Goal: Information Seeking & Learning: Find specific fact

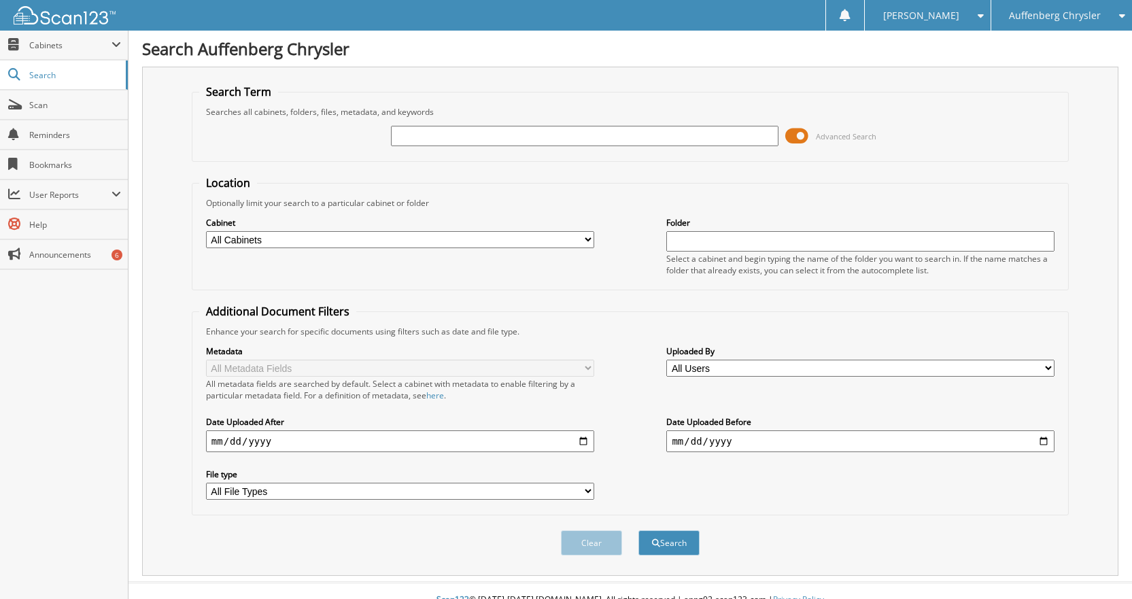
click at [495, 146] on div at bounding box center [585, 135] width 388 height 23
click at [488, 137] on input "text" at bounding box center [585, 136] width 388 height 20
type input "263181"
click at [639, 531] on button "Search" at bounding box center [669, 543] width 61 height 25
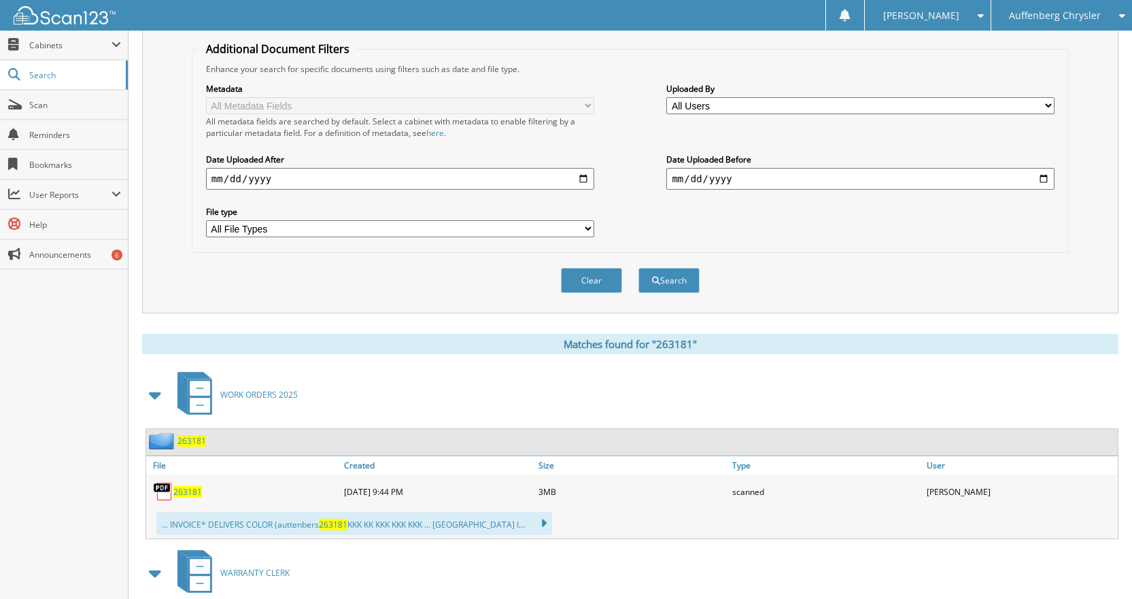
scroll to position [408, 0]
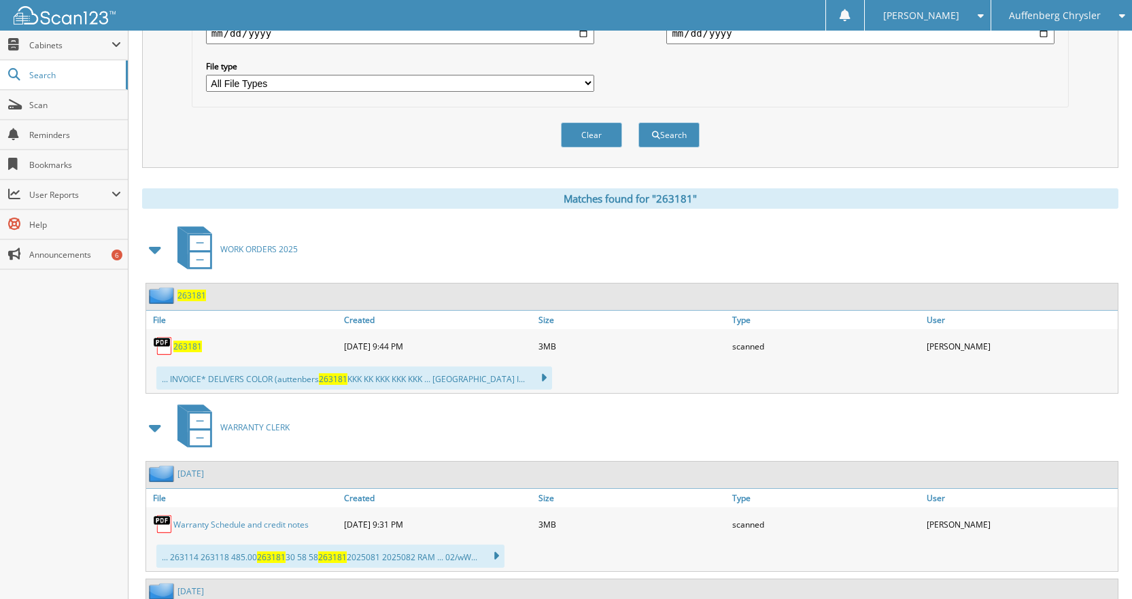
click at [190, 352] on span "263181" at bounding box center [187, 347] width 29 height 12
click at [188, 346] on span "263181" at bounding box center [187, 347] width 29 height 12
click at [44, 108] on span "Scan" at bounding box center [75, 105] width 92 height 12
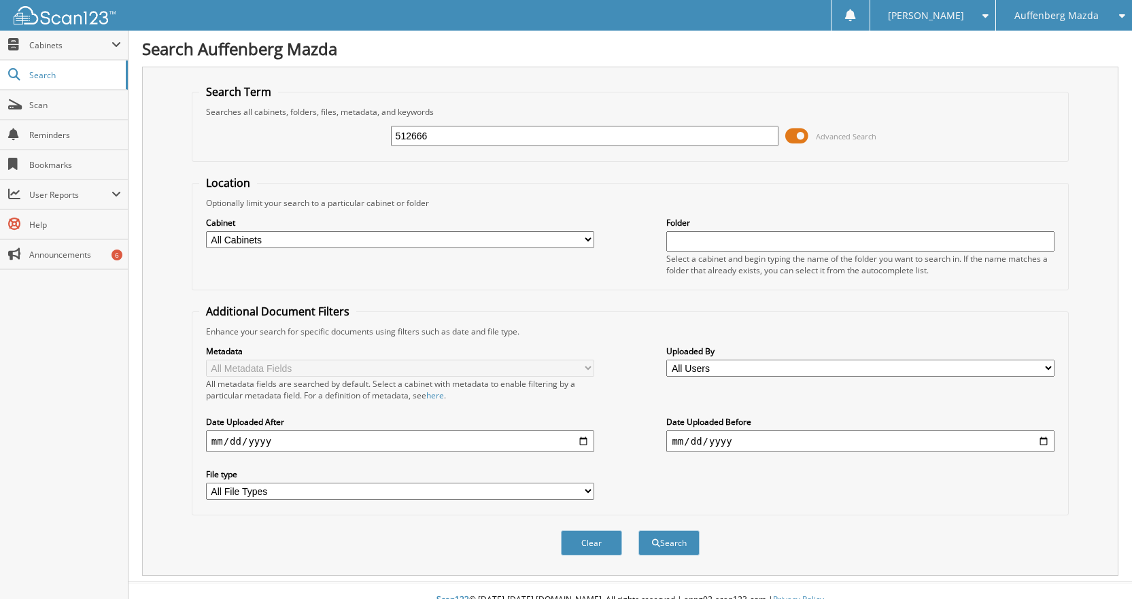
type input "512666"
click at [639, 531] on button "Search" at bounding box center [669, 543] width 61 height 25
drag, startPoint x: 470, startPoint y: 145, endPoint x: 375, endPoint y: 137, distance: 95.5
click at [375, 139] on div "512666 Advanced Search" at bounding box center [630, 136] width 862 height 37
type input "512785"
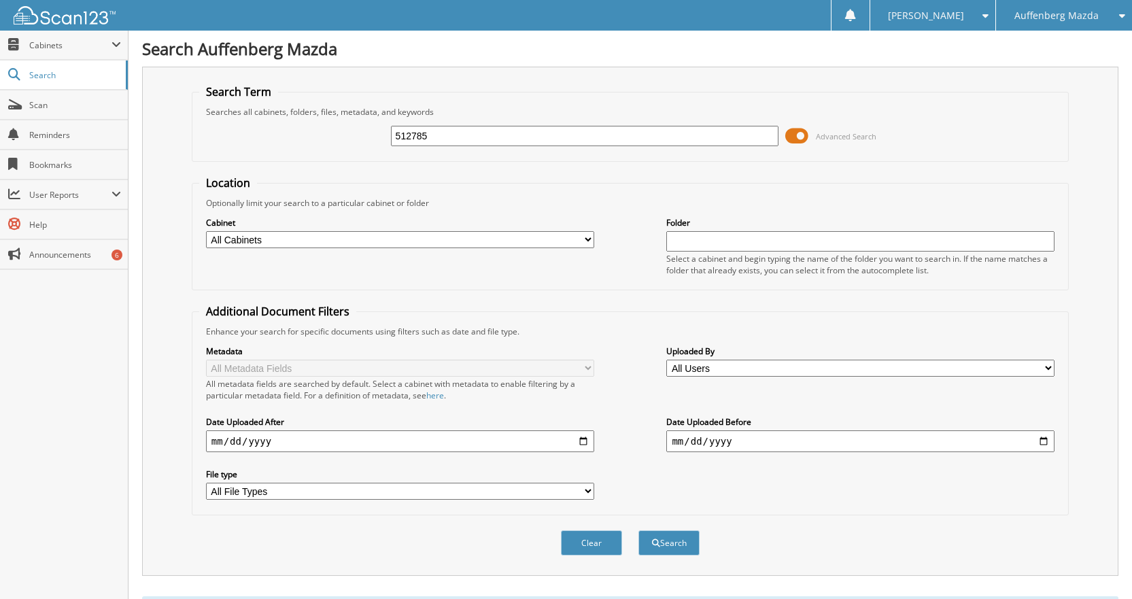
click at [639, 531] on button "Search" at bounding box center [669, 543] width 61 height 25
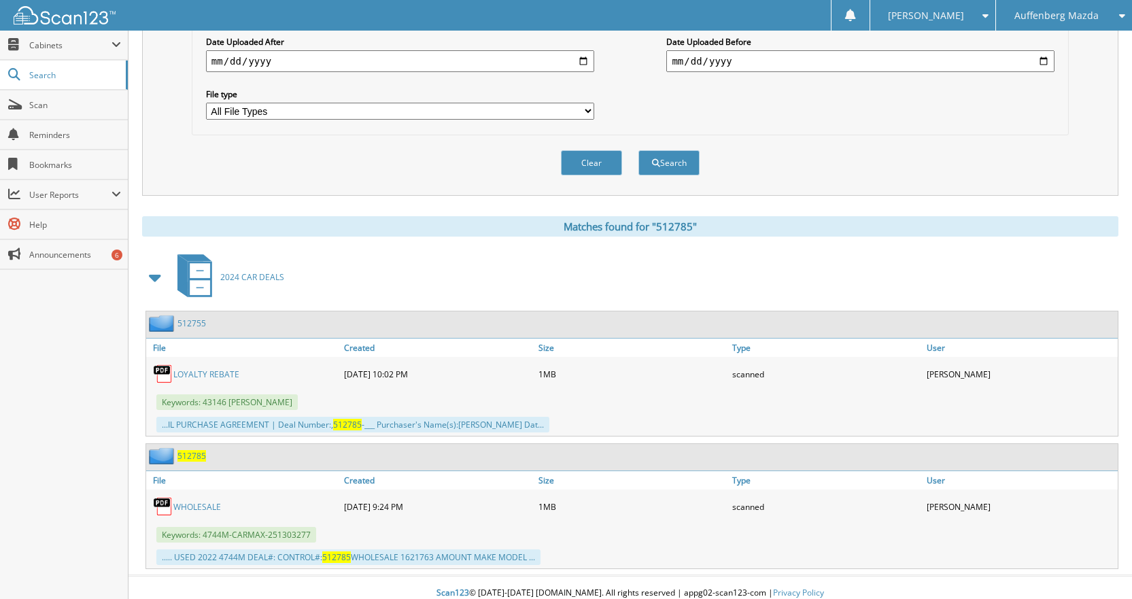
scroll to position [392, 0]
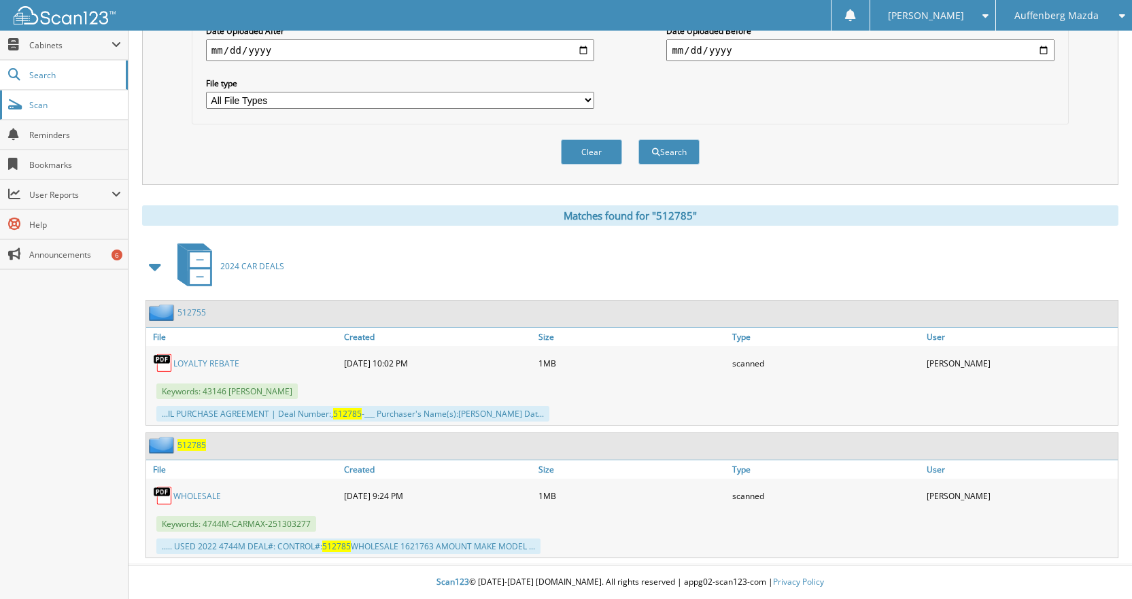
click at [80, 105] on span "Scan" at bounding box center [75, 105] width 92 height 12
